Goal: Task Accomplishment & Management: Manage account settings

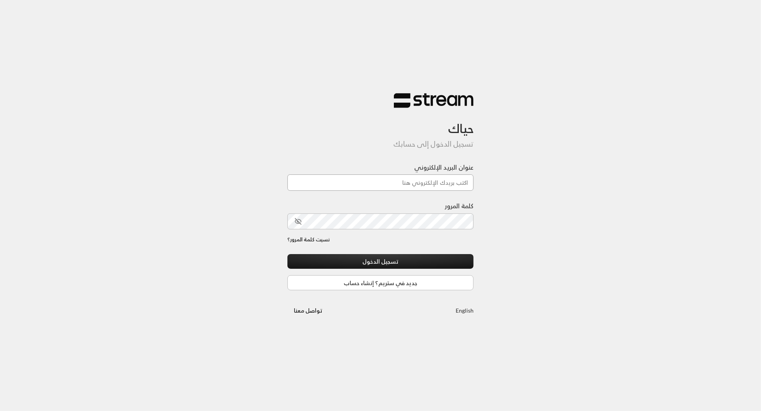
click at [437, 186] on input "عنوان البريد الإلكتروني" at bounding box center [380, 183] width 186 height 16
paste input "[EMAIL_ADDRESS][DOMAIN_NAME]"
type input "[EMAIL_ADDRESS][DOMAIN_NAME]"
click at [544, 208] on div "حياك تسجيل الدخول إلى حسابك عنوان البريد الإلكتروني [EMAIL_ADDRESS][DOMAIN_NAME…" at bounding box center [380, 205] width 761 height 411
click at [453, 260] on button "تسجيل الدخول" at bounding box center [380, 261] width 186 height 15
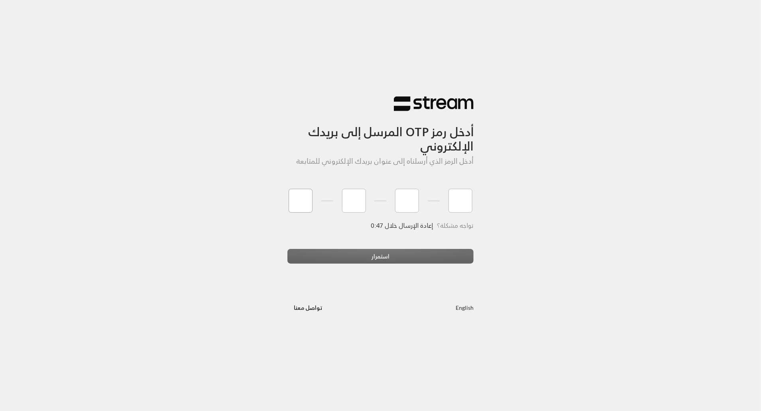
type input "6"
type input "0"
type input "2"
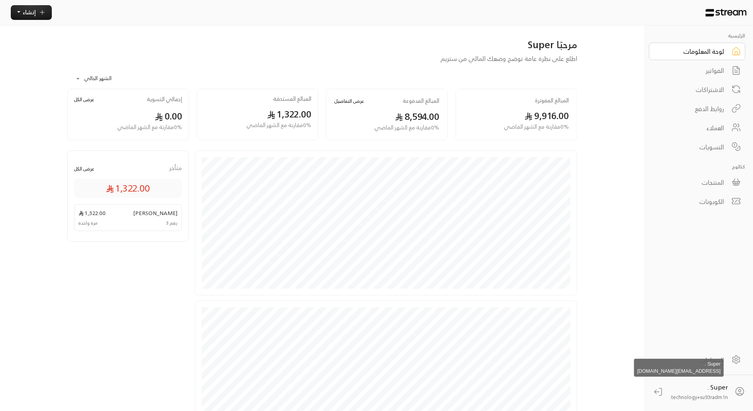
click at [686, 392] on div "Super . technology+su93radm1n..." at bounding box center [699, 392] width 58 height 19
